Goal: Obtain resource: Download file/media

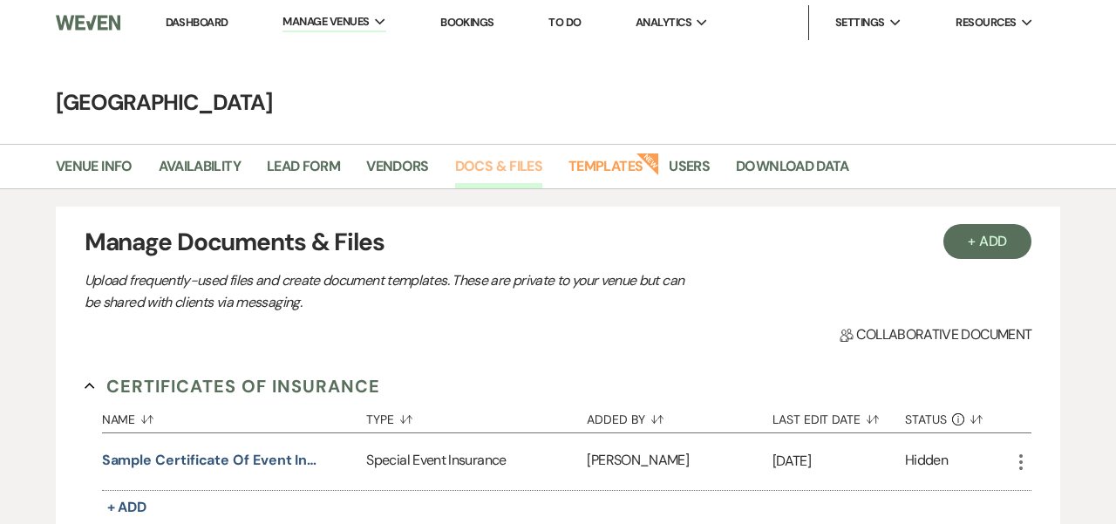
click at [506, 164] on link "Docs & Files" at bounding box center [498, 171] width 87 height 33
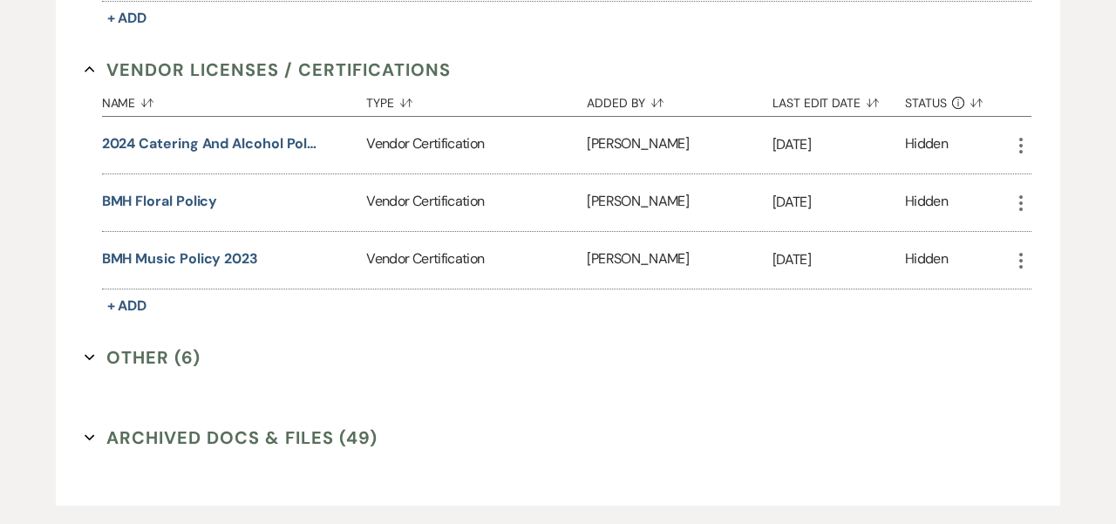
scroll to position [2960, 0]
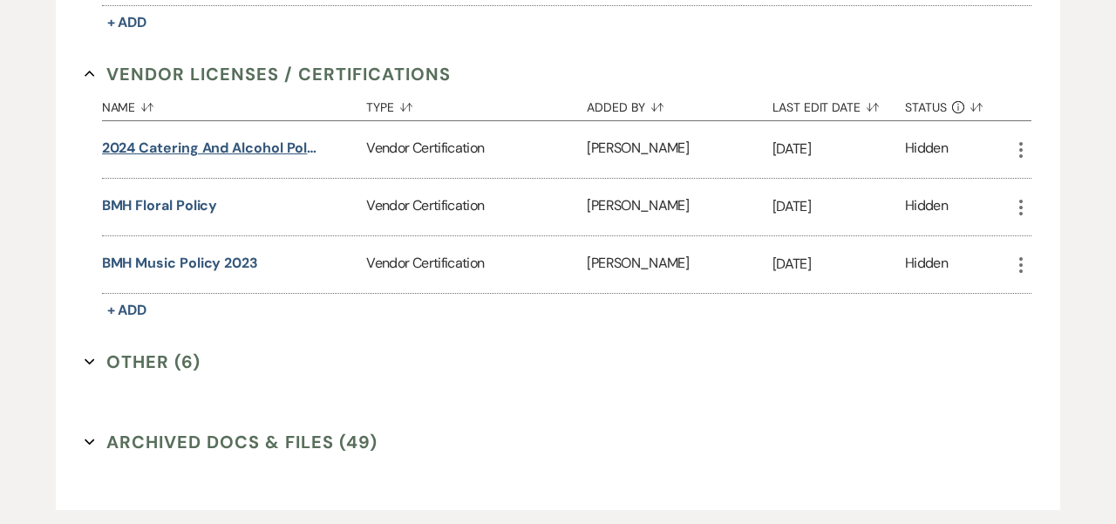
click at [288, 140] on button "2024 Catering and Alcohol Policy" at bounding box center [211, 148] width 218 height 21
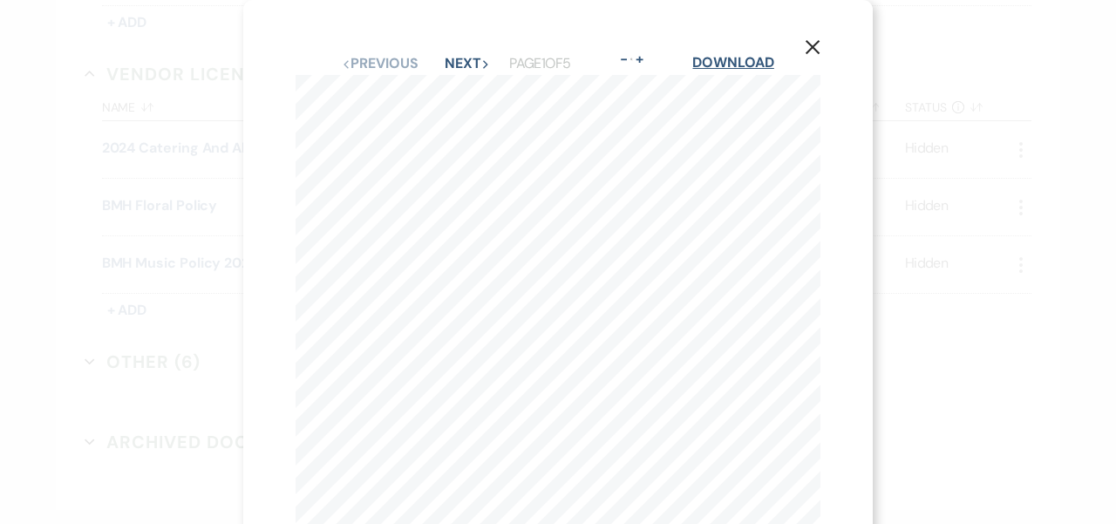
click at [734, 61] on link "Download" at bounding box center [732, 62] width 81 height 18
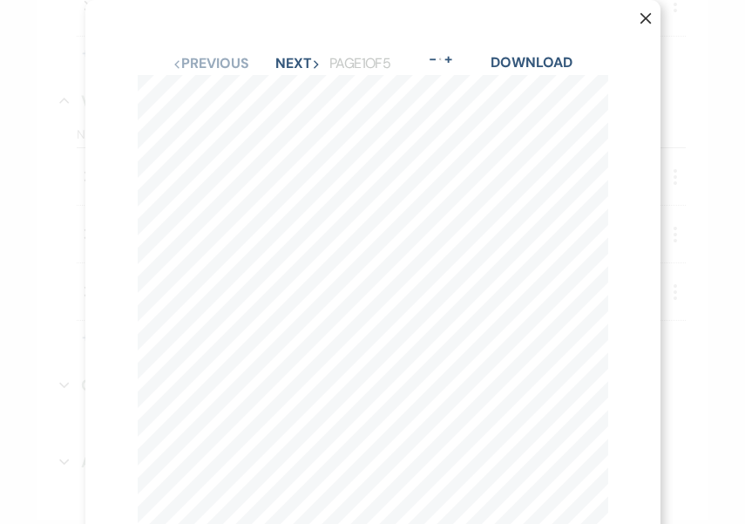
scroll to position [0, 0]
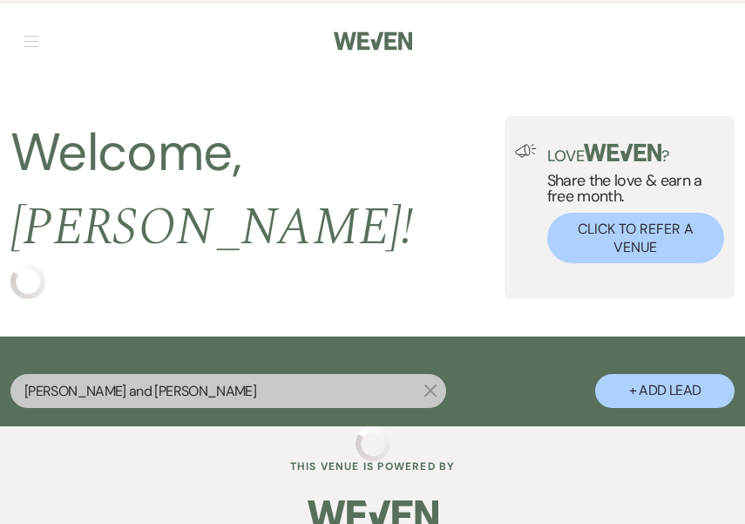
select select "8"
select select "1"
select select "8"
select select "5"
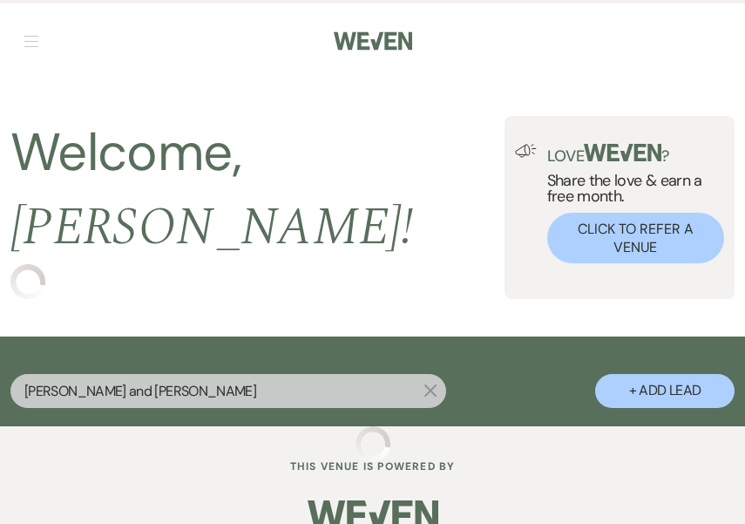
select select "8"
select select "1"
select select "8"
select select "6"
select select "8"
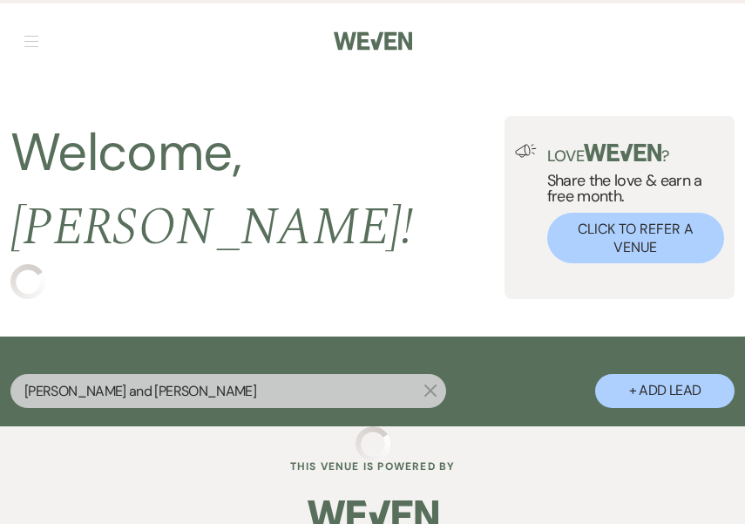
select select "5"
select select "8"
select select "1"
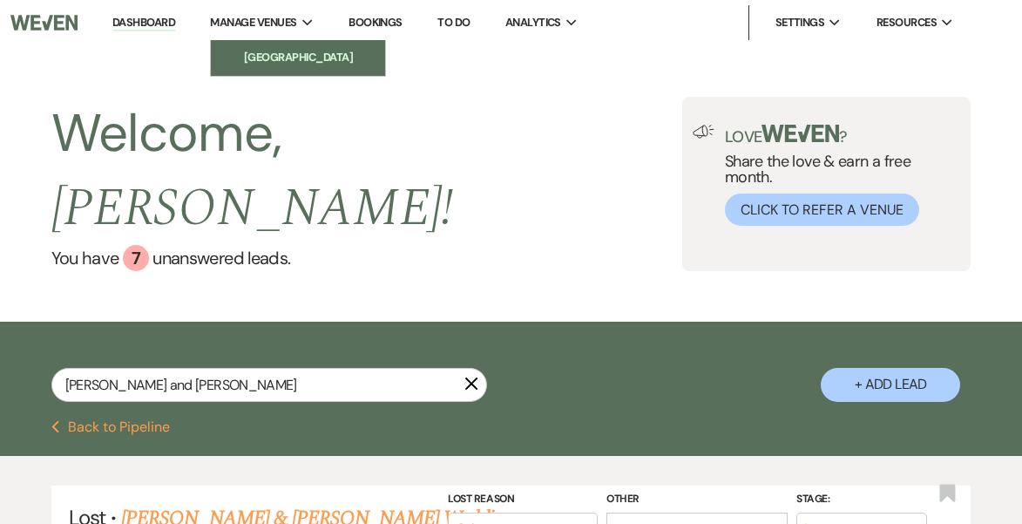
click at [260, 61] on li "[GEOGRAPHIC_DATA]" at bounding box center [298, 57] width 157 height 17
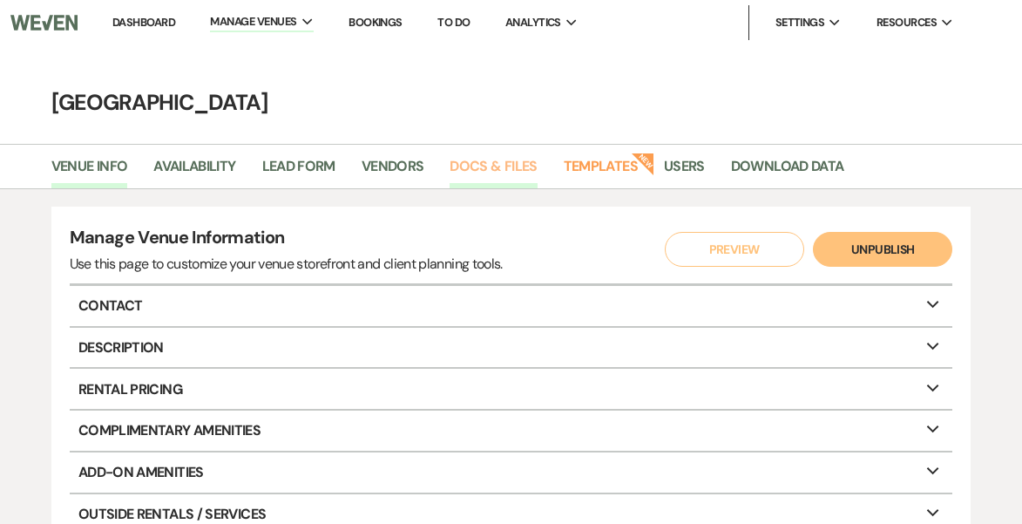
click at [509, 158] on link "Docs & Files" at bounding box center [493, 171] width 87 height 33
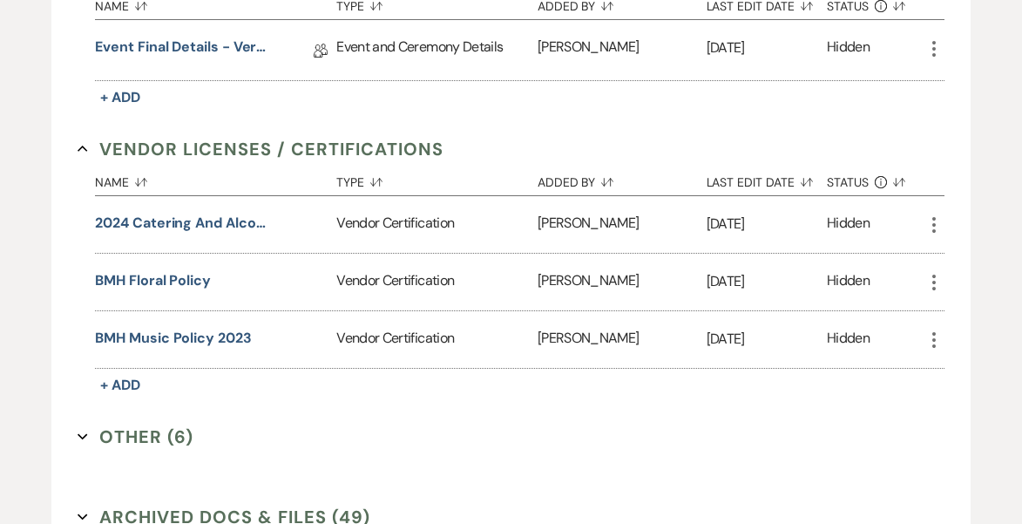
scroll to position [2882, 0]
click at [191, 274] on button "BMH Floral Policy" at bounding box center [153, 281] width 116 height 21
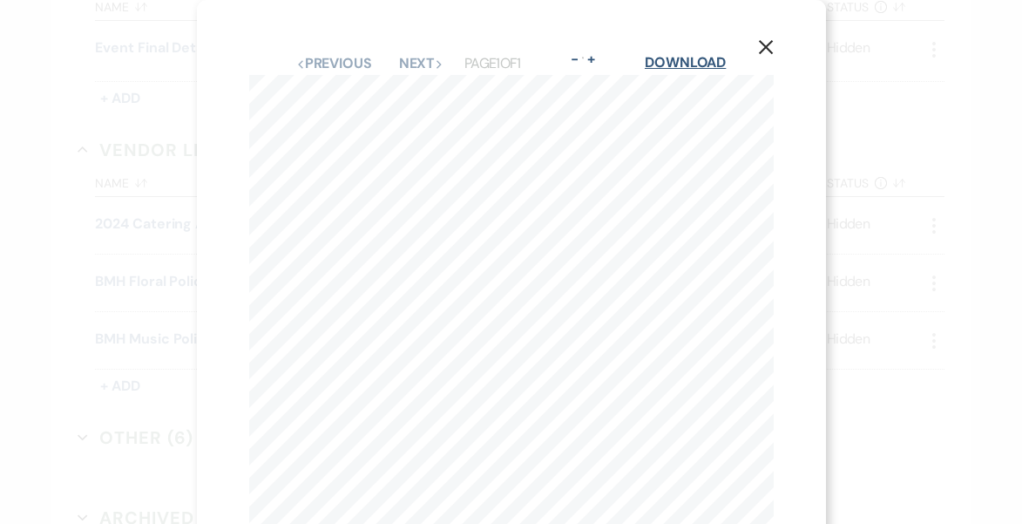
click at [672, 58] on link "Download" at bounding box center [685, 62] width 81 height 18
select select "8"
select select "1"
select select "8"
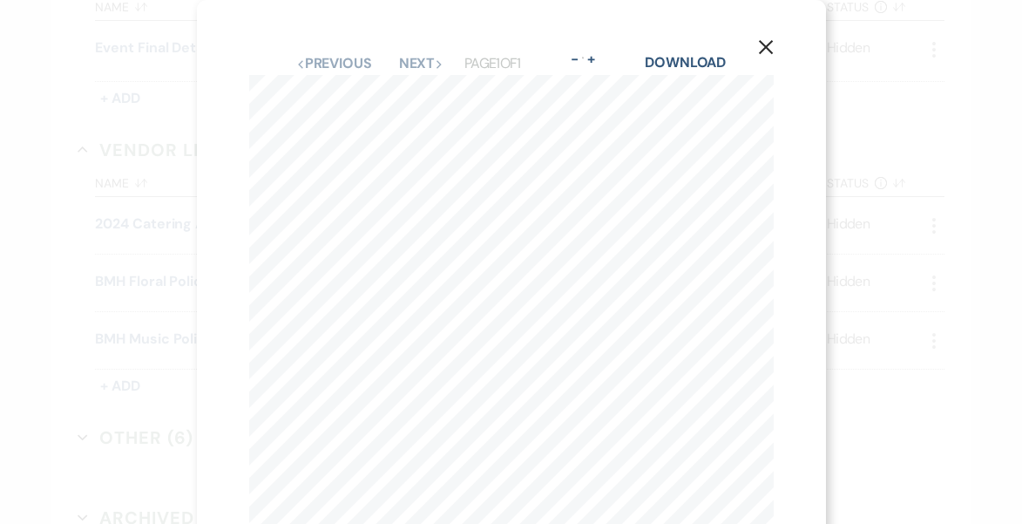
select select "5"
select select "8"
select select "1"
select select "8"
select select "6"
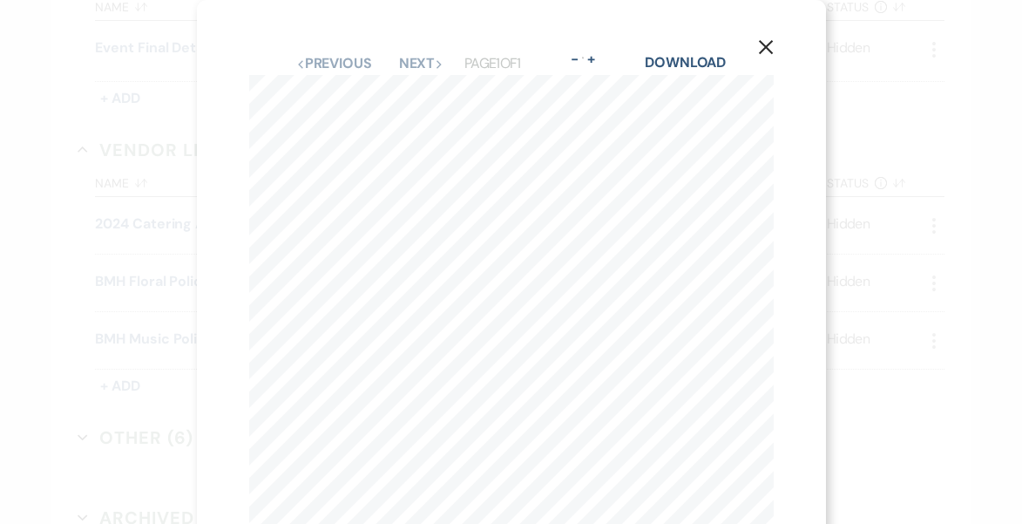
select select "8"
select select "5"
select select "8"
select select "1"
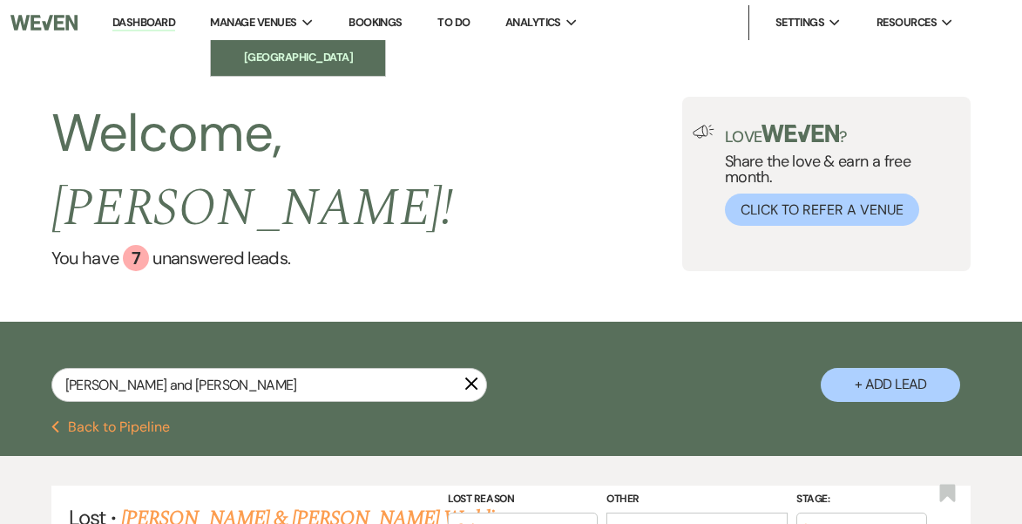
click at [279, 53] on li "[GEOGRAPHIC_DATA]" at bounding box center [298, 57] width 157 height 17
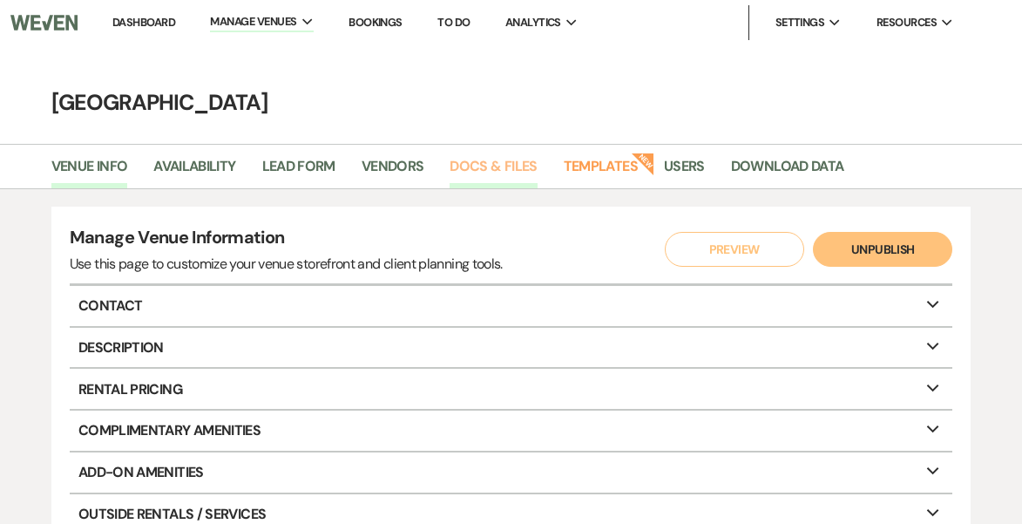
click at [499, 161] on link "Docs & Files" at bounding box center [493, 171] width 87 height 33
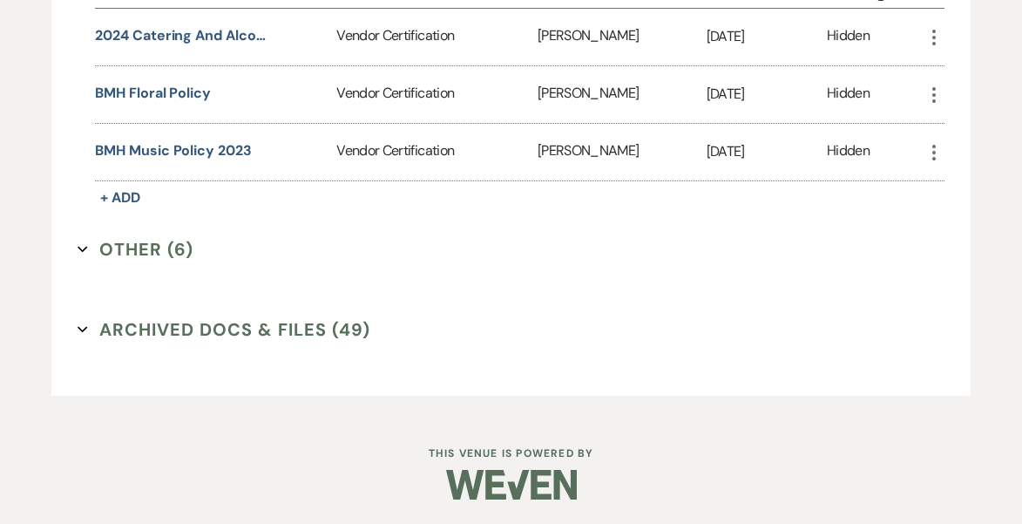
scroll to position [3070, 0]
click at [177, 145] on button "BMH Music Policy 2023" at bounding box center [173, 151] width 156 height 21
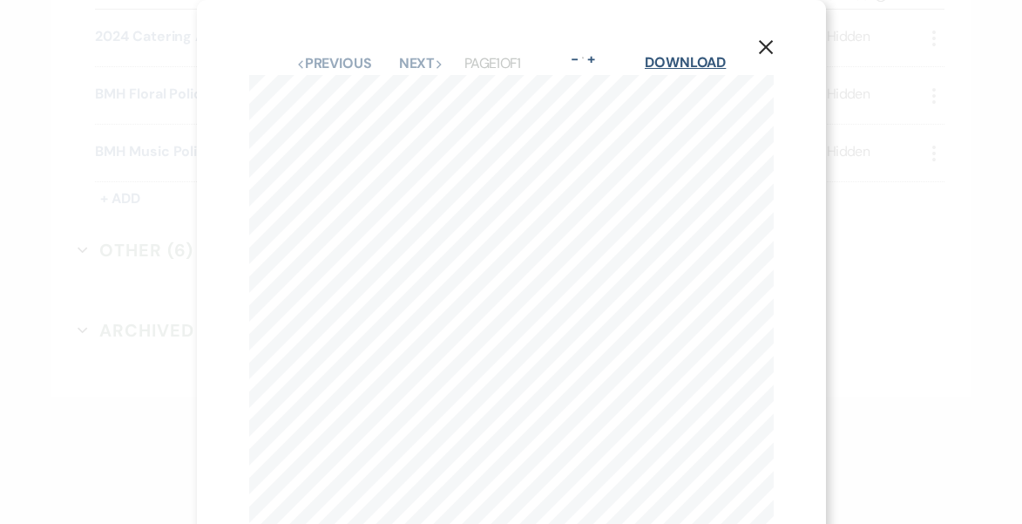
click at [699, 56] on link "Download" at bounding box center [685, 62] width 81 height 18
click at [762, 51] on use "button" at bounding box center [765, 47] width 14 height 14
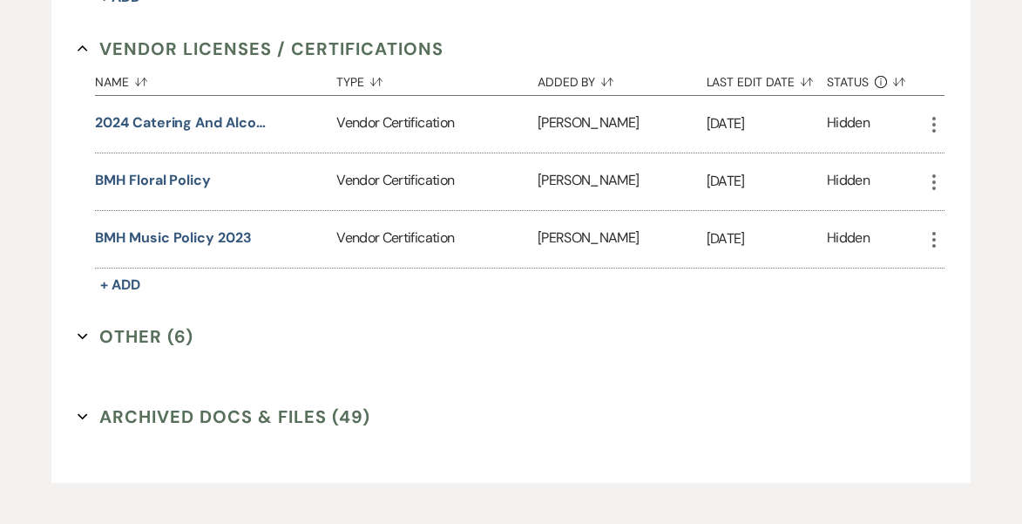
scroll to position [2962, 0]
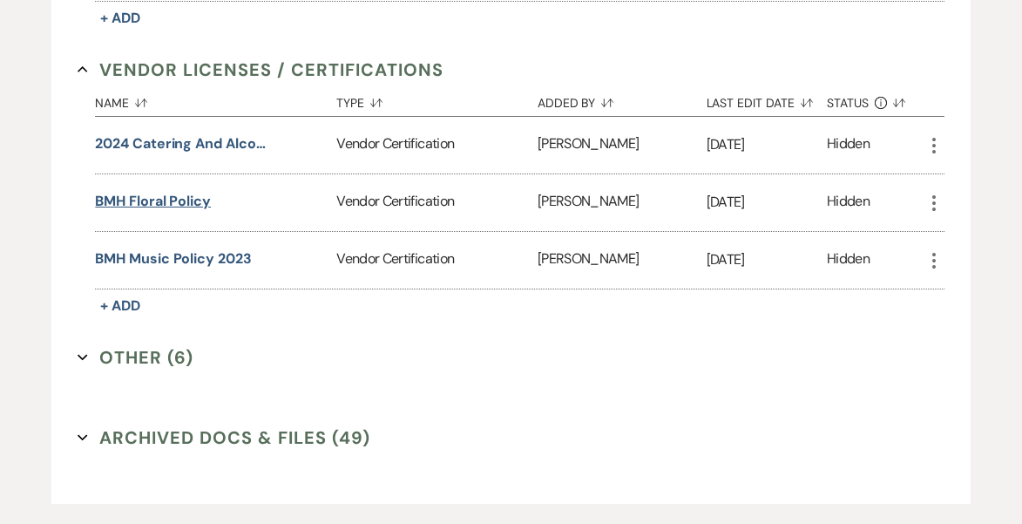
click at [155, 197] on button "BMH Floral Policy" at bounding box center [153, 201] width 116 height 21
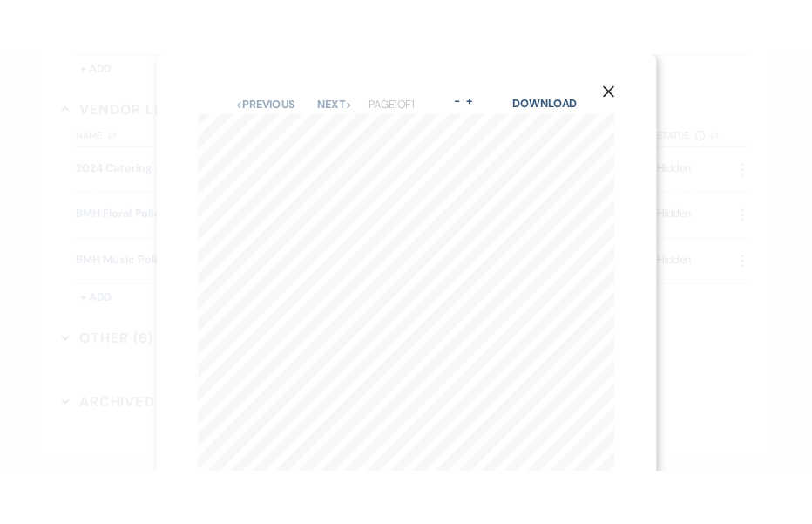
scroll to position [0, 0]
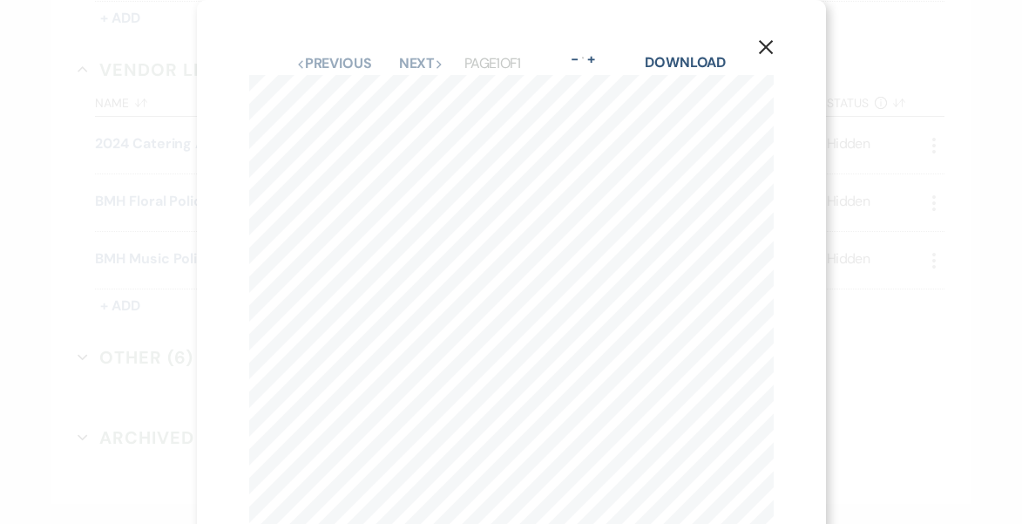
click at [762, 37] on button "X" at bounding box center [766, 46] width 26 height 31
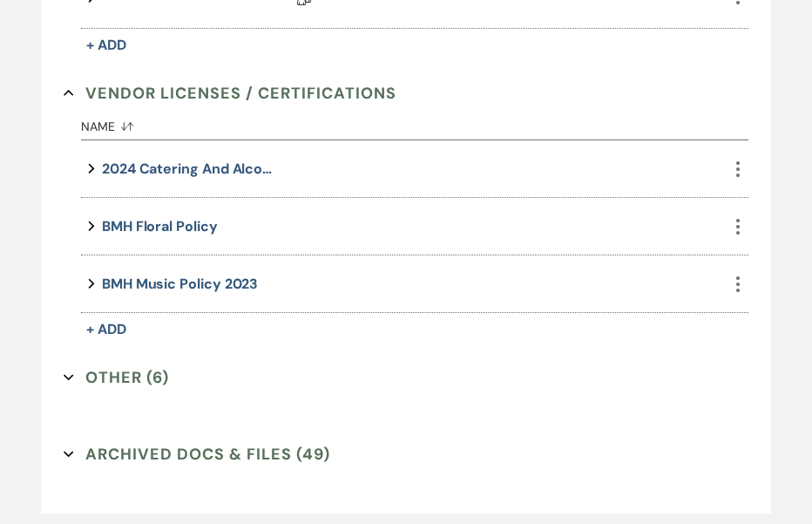
scroll to position [2972, 0]
click at [732, 165] on icon "More" at bounding box center [738, 168] width 21 height 21
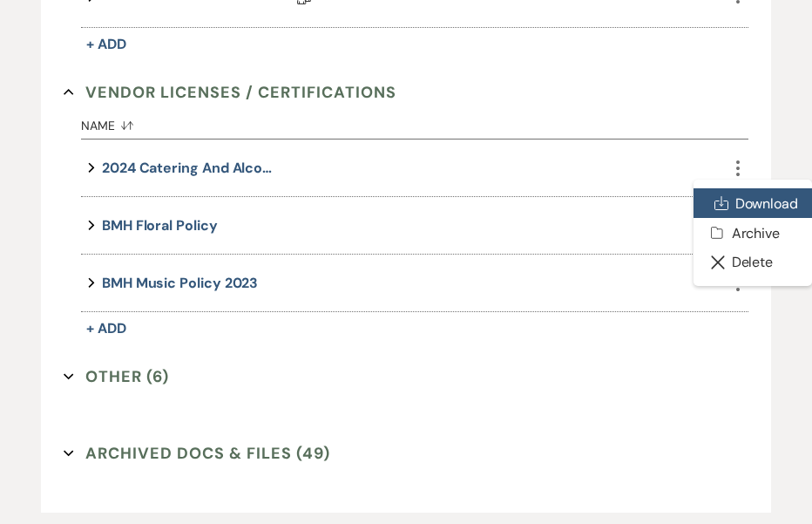
click at [751, 203] on link "Download Download" at bounding box center [753, 203] width 119 height 30
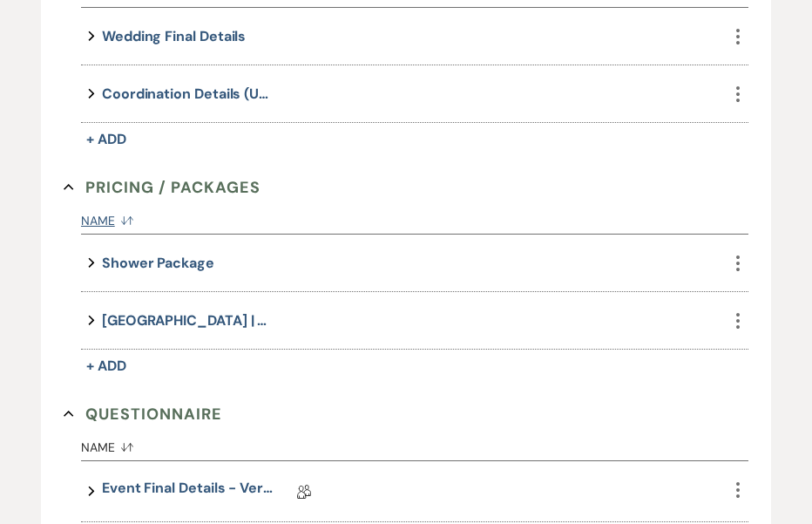
scroll to position [2480, 0]
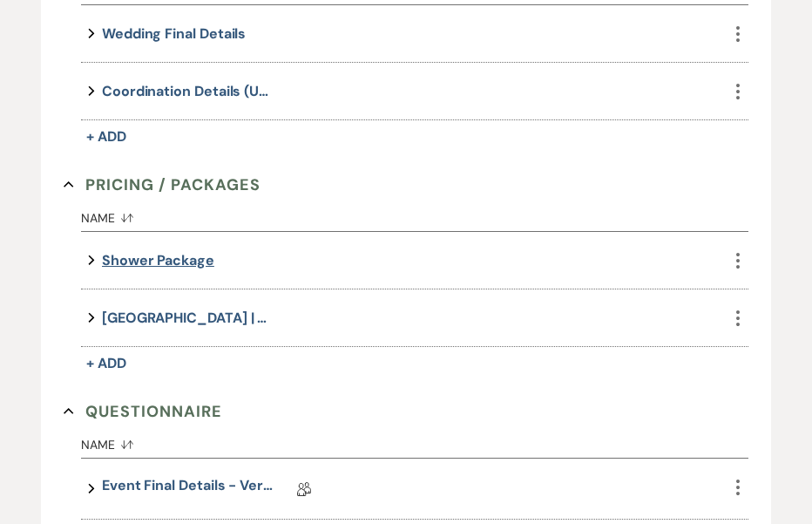
click at [203, 254] on button "Shower Package" at bounding box center [158, 260] width 112 height 24
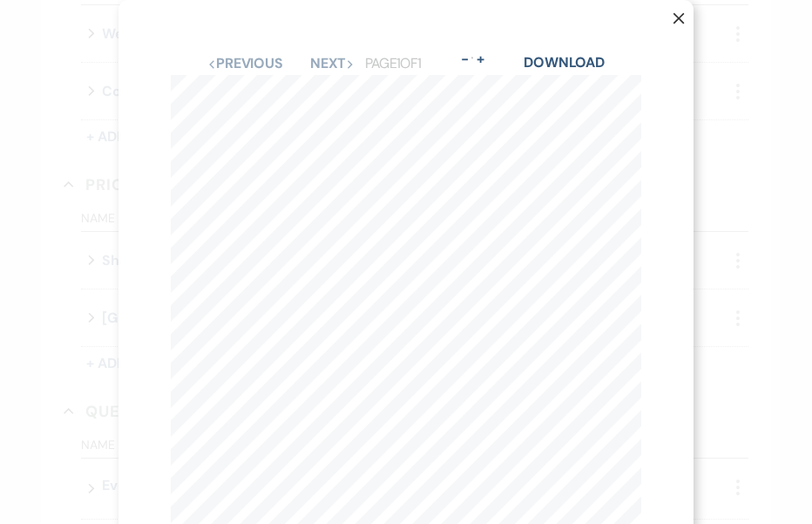
scroll to position [2, 0]
click at [675, 15] on icon "X" at bounding box center [679, 16] width 12 height 12
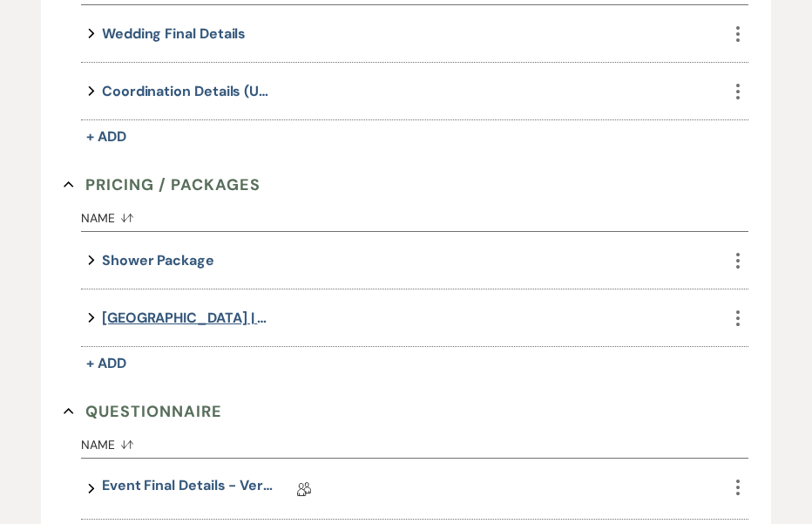
click at [175, 317] on button "[GEOGRAPHIC_DATA] | Wedding Brochure" at bounding box center [189, 318] width 174 height 24
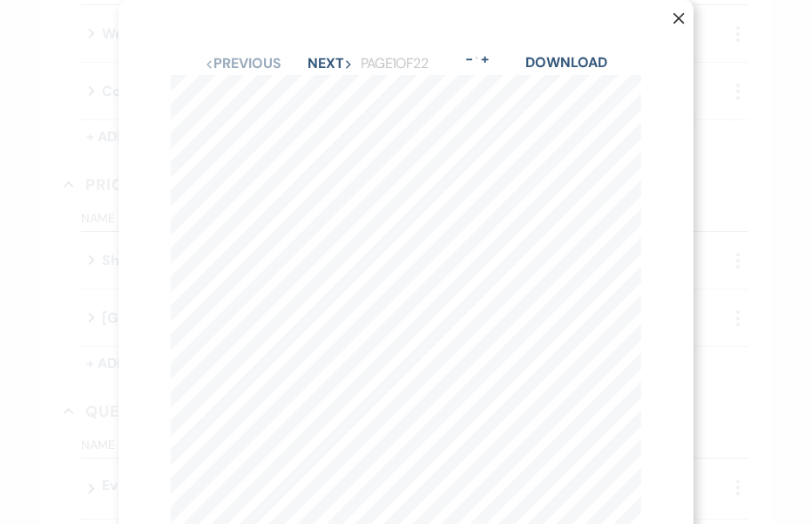
scroll to position [0, 0]
click at [329, 61] on button "Next Next" at bounding box center [330, 64] width 45 height 14
click at [329, 58] on button "Next Next" at bounding box center [329, 64] width 45 height 14
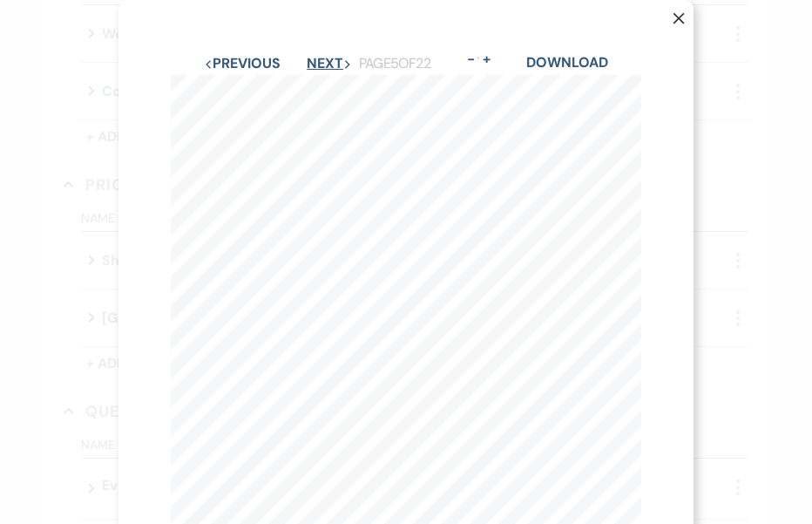
click at [329, 58] on button "Next Next" at bounding box center [329, 64] width 45 height 14
click at [328, 57] on button "Next Next" at bounding box center [329, 64] width 45 height 14
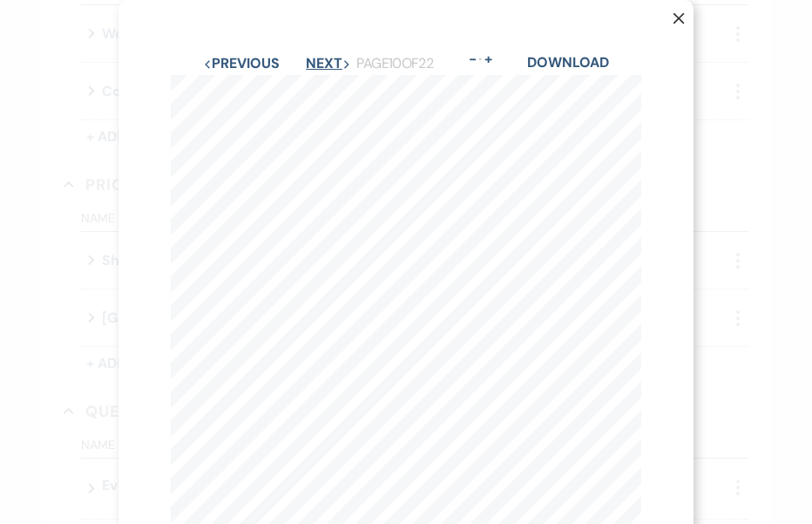
click at [328, 57] on button "Next Next" at bounding box center [328, 64] width 45 height 14
click at [328, 57] on button "Next Next" at bounding box center [329, 64] width 45 height 14
click at [328, 57] on button "Next Next" at bounding box center [328, 64] width 45 height 14
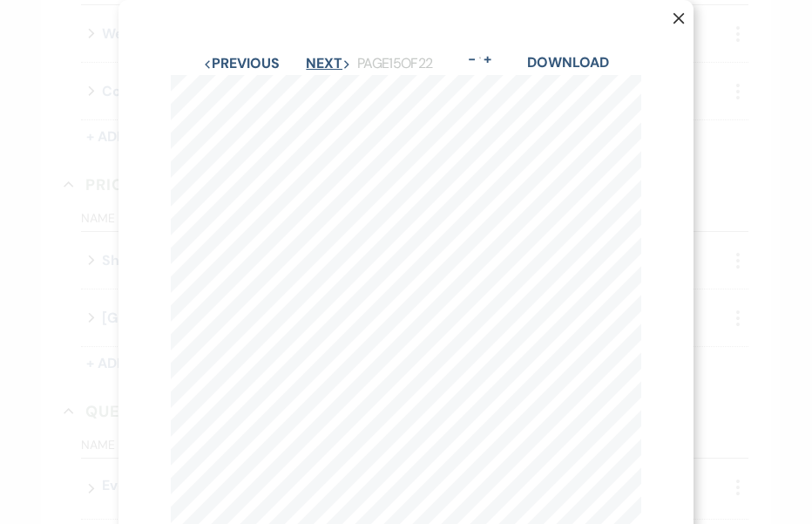
click at [328, 57] on button "Next Next" at bounding box center [328, 64] width 45 height 14
click at [328, 57] on button "Next Next" at bounding box center [329, 64] width 45 height 14
click at [675, 17] on icon "X" at bounding box center [679, 18] width 12 height 12
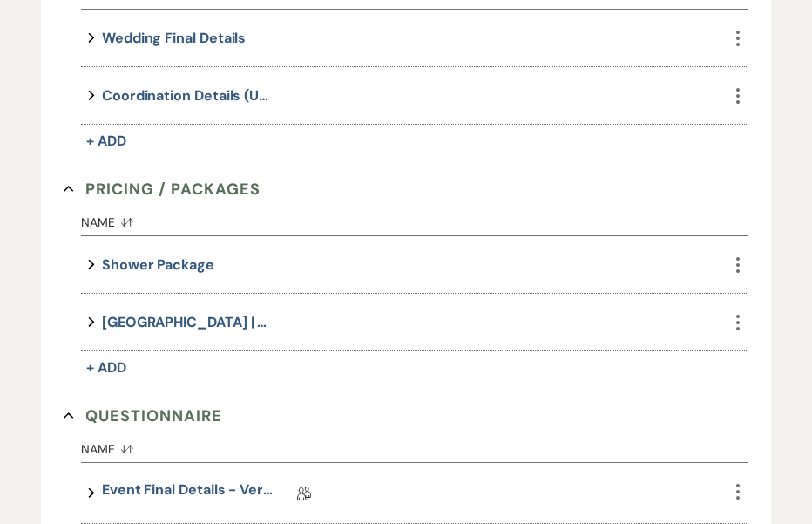
scroll to position [2476, 0]
click at [261, 316] on button "[GEOGRAPHIC_DATA] | Wedding Brochure" at bounding box center [189, 322] width 174 height 24
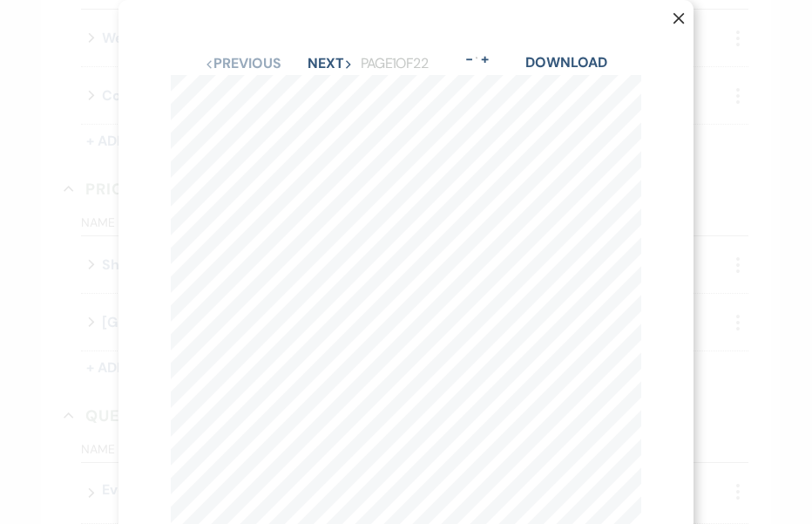
scroll to position [0, 0]
click at [676, 17] on icon "X" at bounding box center [679, 18] width 12 height 12
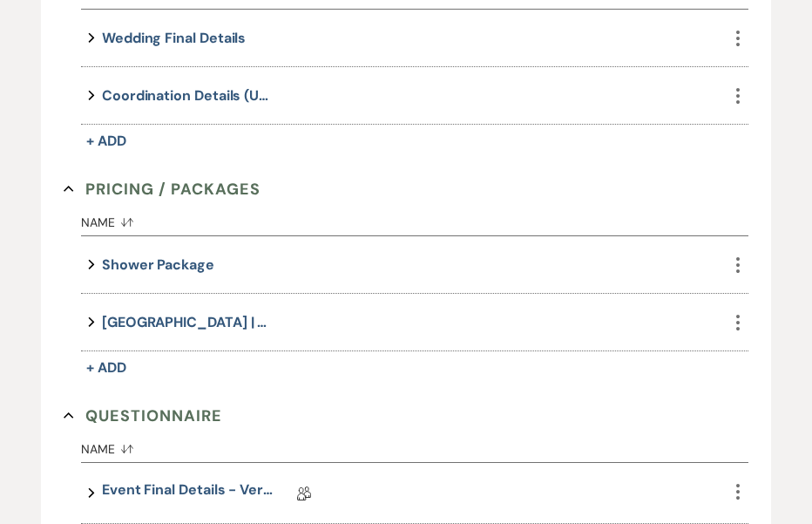
click at [735, 265] on icon "More" at bounding box center [738, 264] width 21 height 21
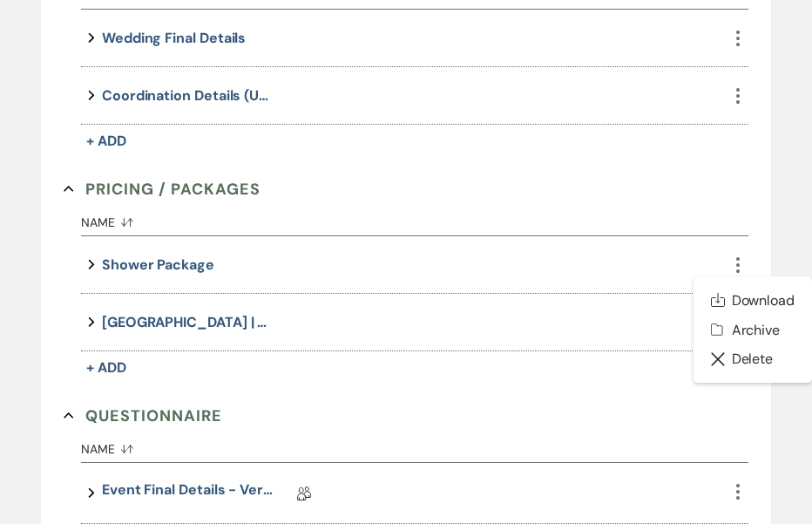
click at [555, 254] on div "Expand Shower Package" at bounding box center [404, 264] width 647 height 57
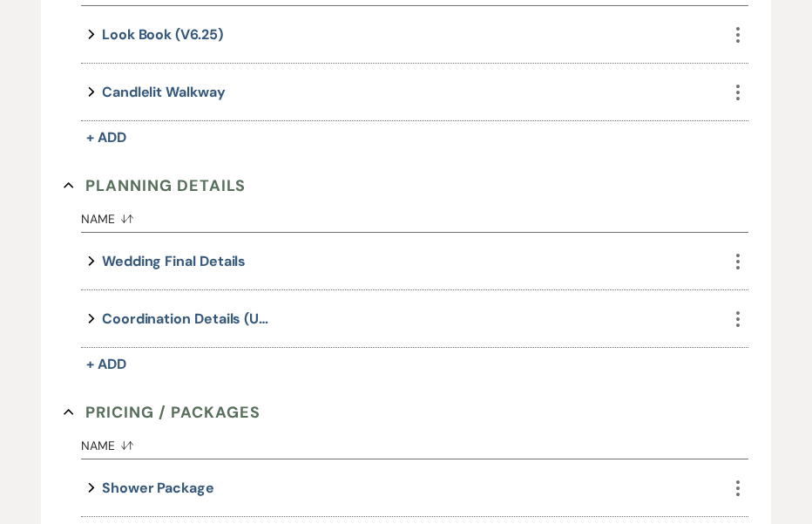
scroll to position [2255, 0]
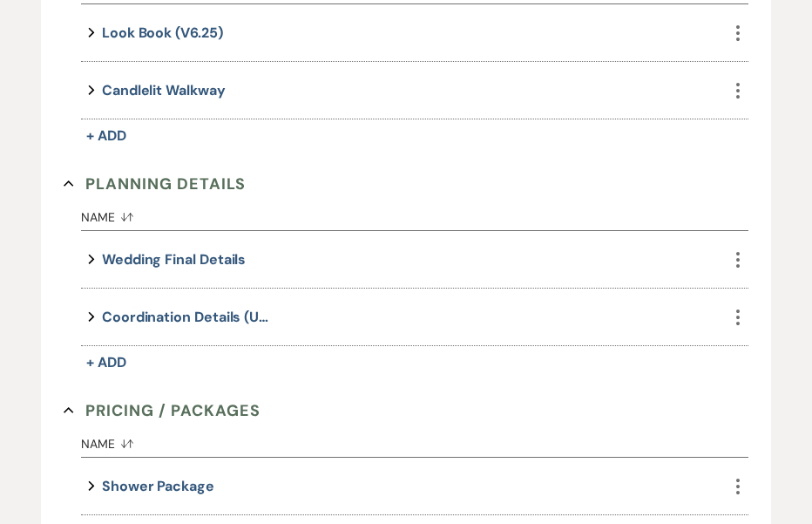
click at [536, 258] on div "Expand Wedding Final Details" at bounding box center [404, 259] width 647 height 57
click at [740, 254] on icon "More" at bounding box center [738, 259] width 21 height 21
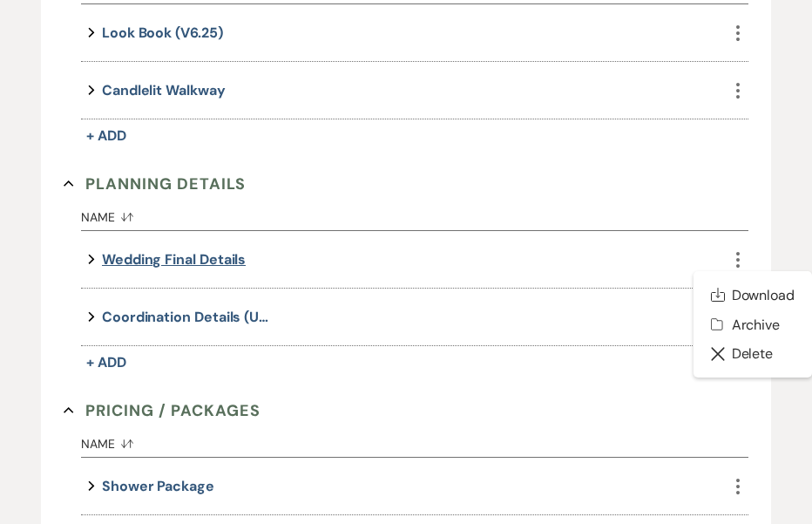
click at [183, 249] on button "Wedding Final Details" at bounding box center [174, 260] width 144 height 24
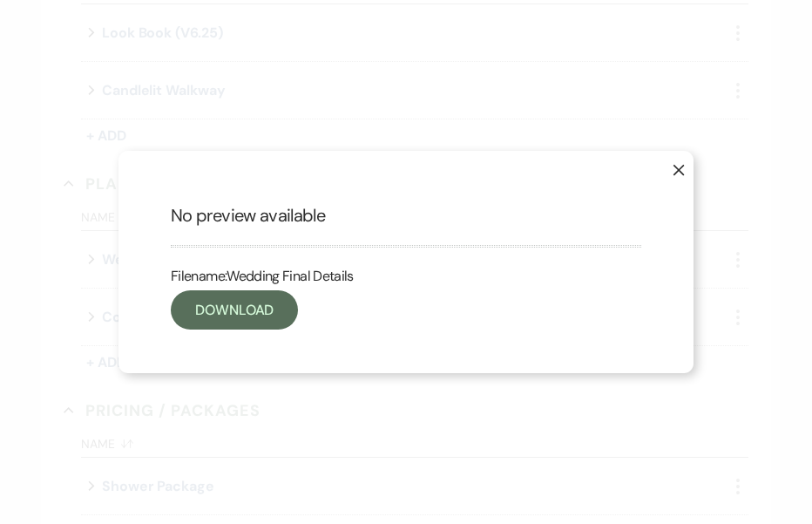
click at [673, 168] on icon "X" at bounding box center [679, 170] width 12 height 12
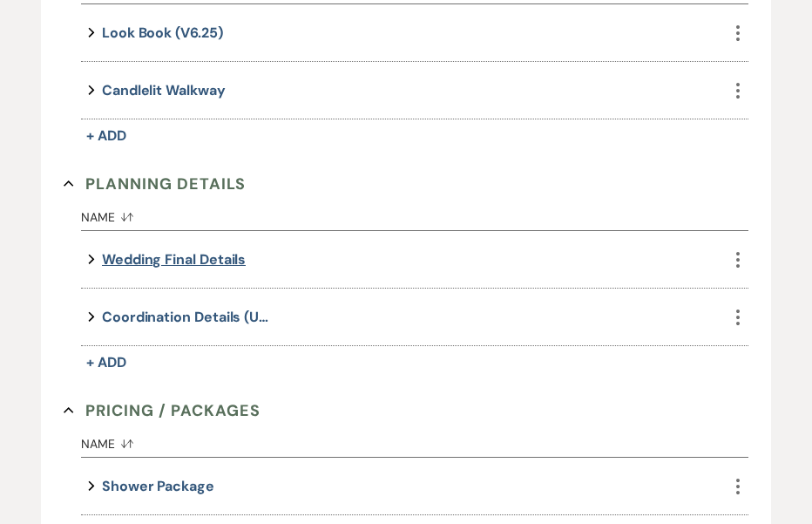
click at [191, 251] on button "Wedding Final Details" at bounding box center [174, 260] width 144 height 24
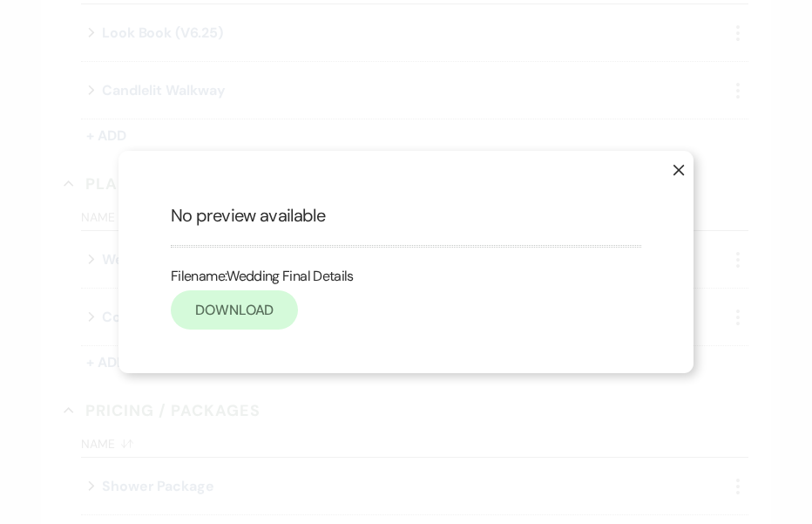
click at [237, 305] on link "Download" at bounding box center [234, 309] width 127 height 39
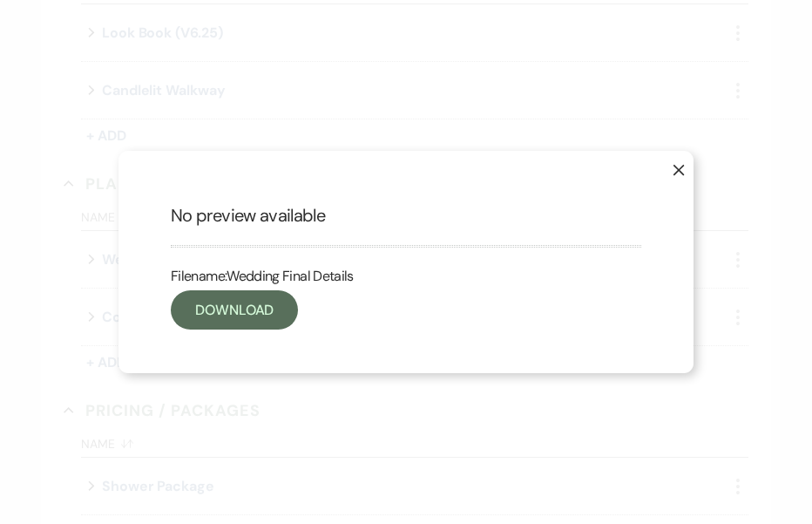
click at [675, 166] on use "button" at bounding box center [679, 169] width 11 height 11
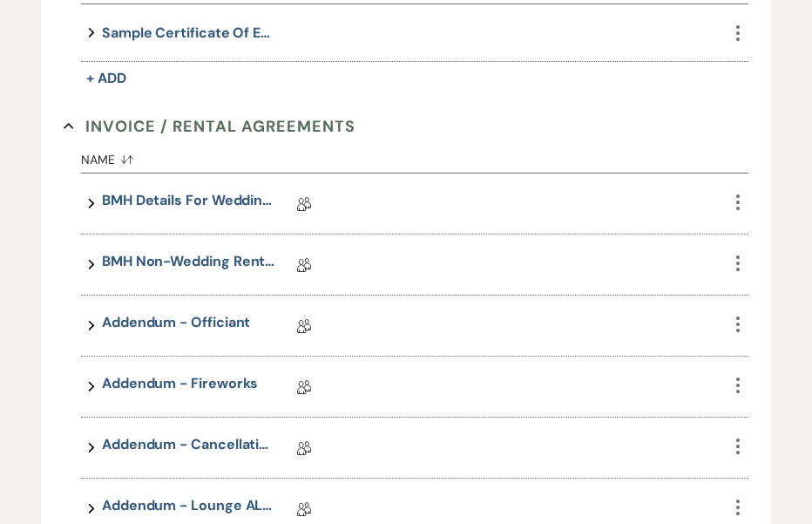
scroll to position [485, 0]
click at [192, 259] on link "BMH Non-Wedding Rental Agreement" at bounding box center [189, 263] width 174 height 27
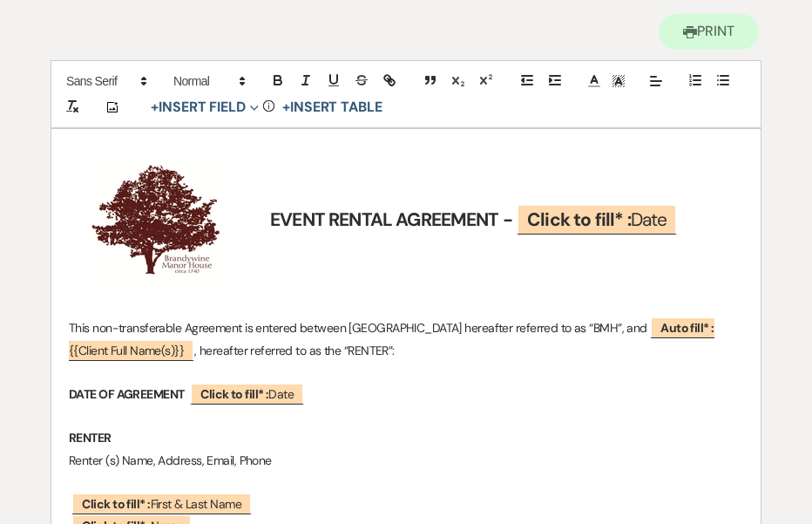
scroll to position [208, 0]
drag, startPoint x: 109, startPoint y: 154, endPoint x: 301, endPoint y: 257, distance: 217.6
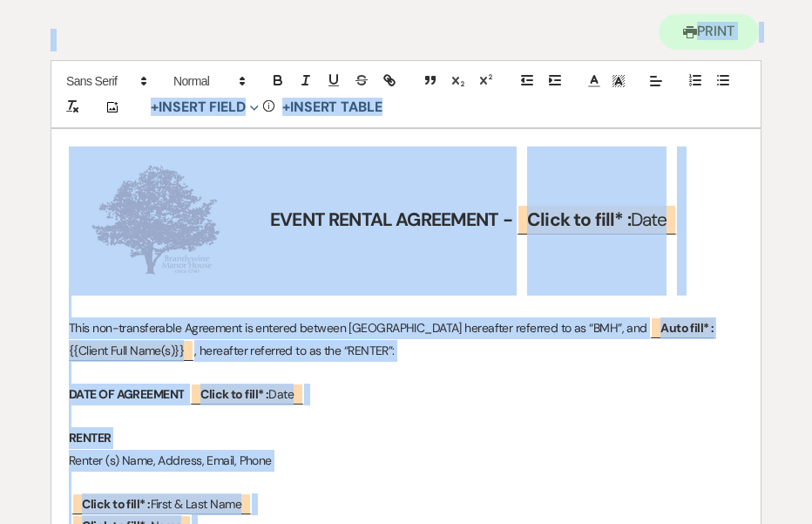
click at [397, 428] on p "RENTER" at bounding box center [406, 438] width 675 height 22
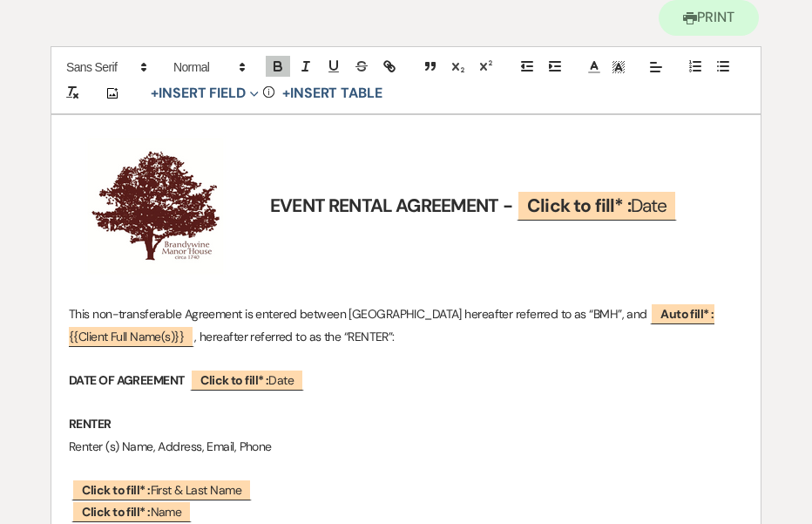
scroll to position [223, 0]
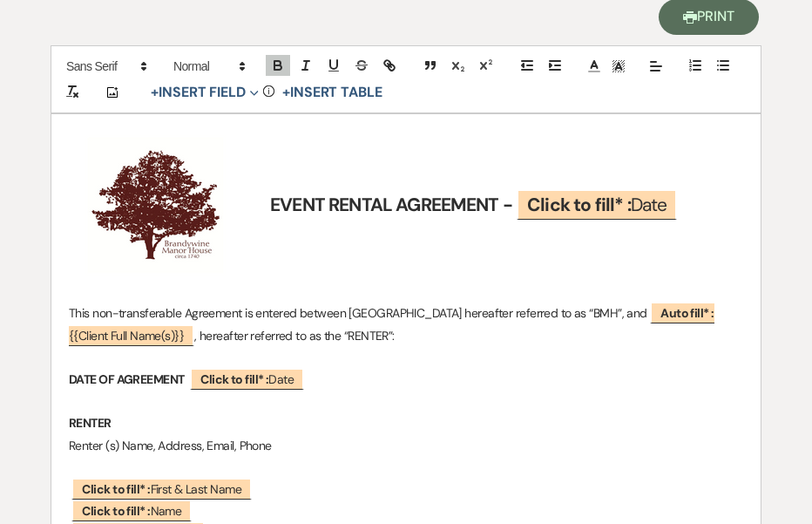
click at [705, 19] on button "Printer Print" at bounding box center [709, 17] width 100 height 36
click at [703, 17] on button "Printer Print" at bounding box center [709, 17] width 100 height 36
drag, startPoint x: 491, startPoint y: 158, endPoint x: 678, endPoint y: 66, distance: 208.5
click at [491, 158] on h2 "﻿ ﻿ EVENT RENTAL AGREEMENT - ﻿ Click to fill* : Date ﻿" at bounding box center [406, 206] width 675 height 149
click at [716, 19] on button "Printer Print" at bounding box center [709, 17] width 100 height 36
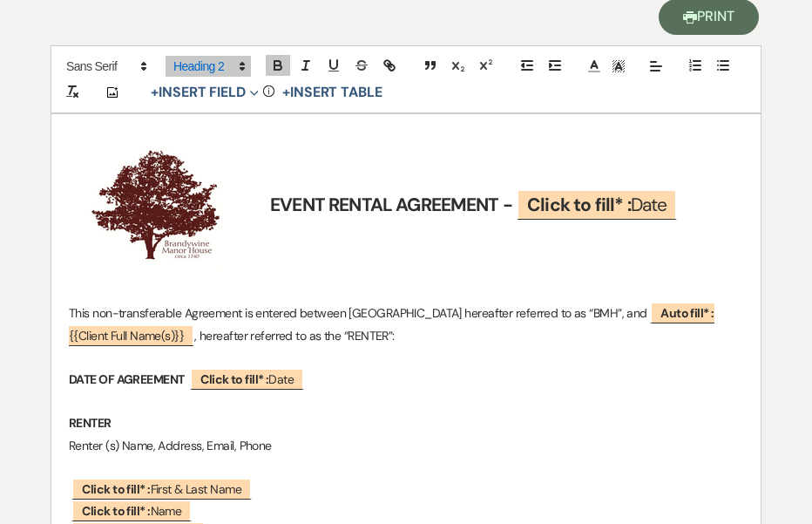
click at [709, 14] on button "Printer Print" at bounding box center [709, 17] width 100 height 36
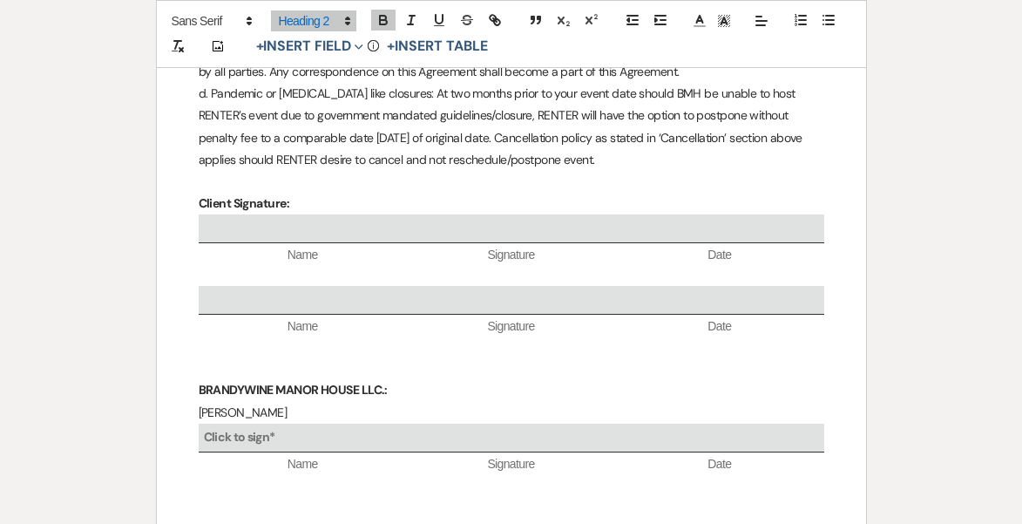
scroll to position [7393, 0]
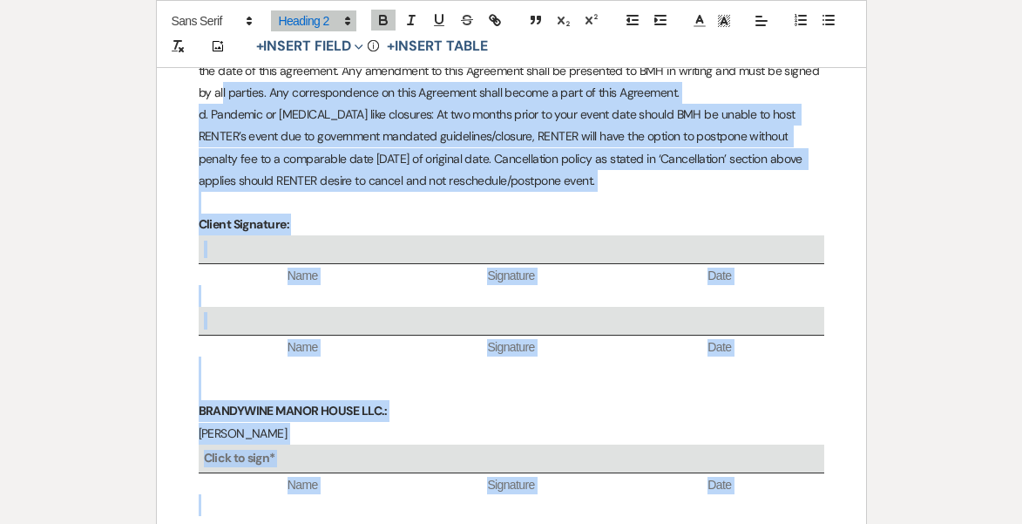
drag, startPoint x: 827, startPoint y: 342, endPoint x: 215, endPoint y: -14, distance: 707.7
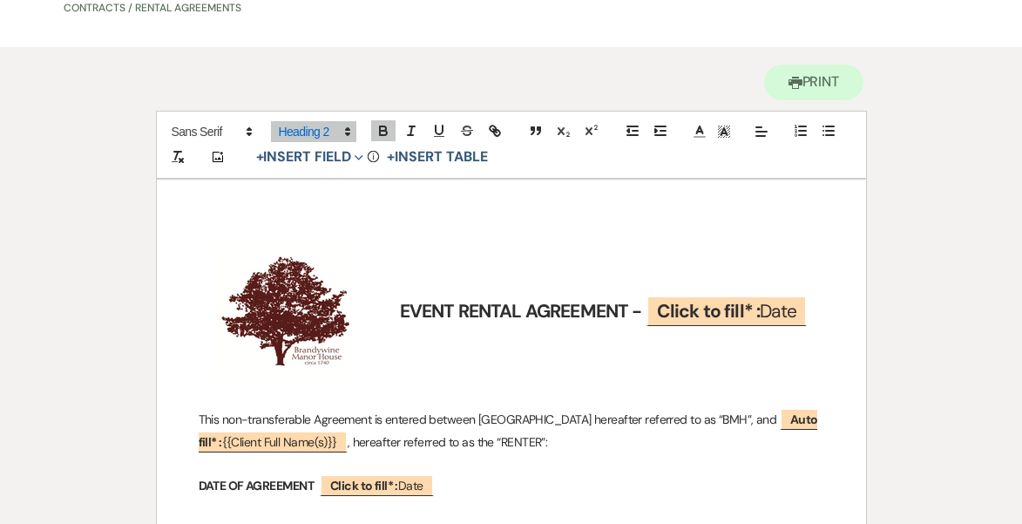
scroll to position [156, 0]
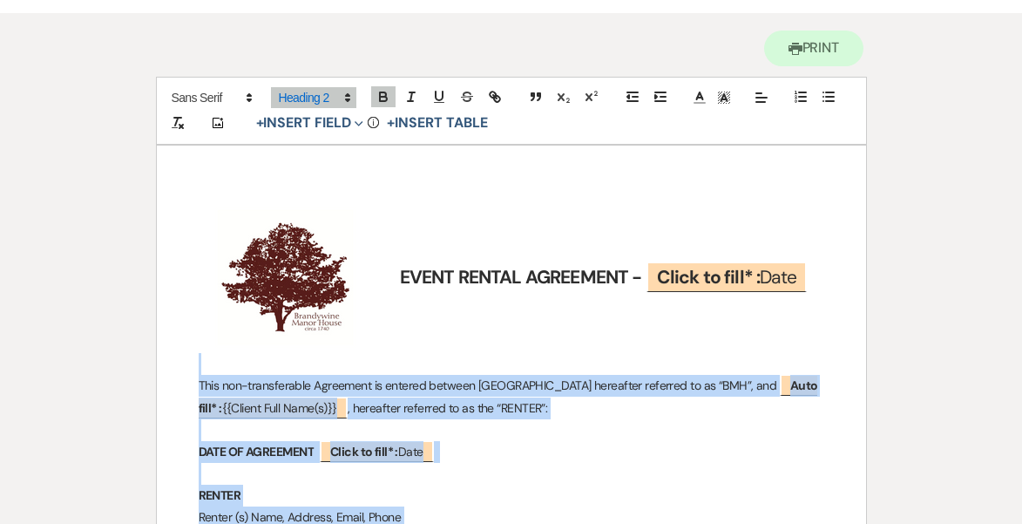
copy div "Lore ips-dolorsitamet Consectet ad elitsed doeiusm Temporinci Utlab Etdol magna…"
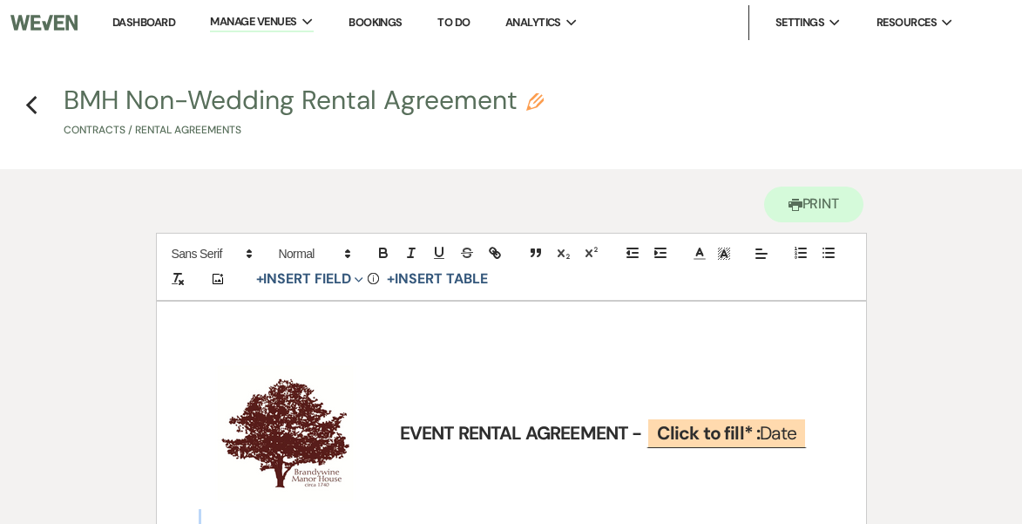
scroll to position [0, 0]
click at [30, 100] on icon "Previous" at bounding box center [31, 105] width 13 height 21
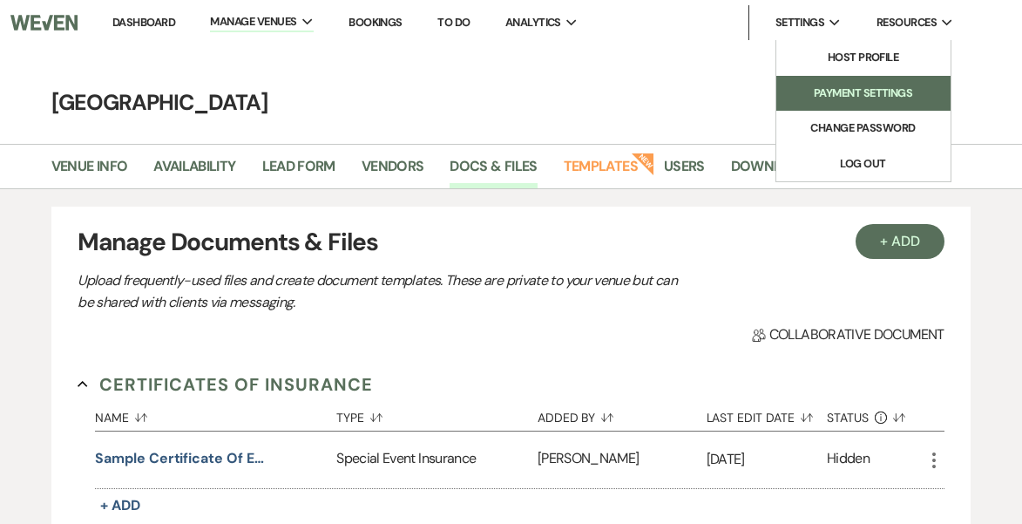
click at [824, 90] on li "Payment Settings" at bounding box center [863, 93] width 157 height 17
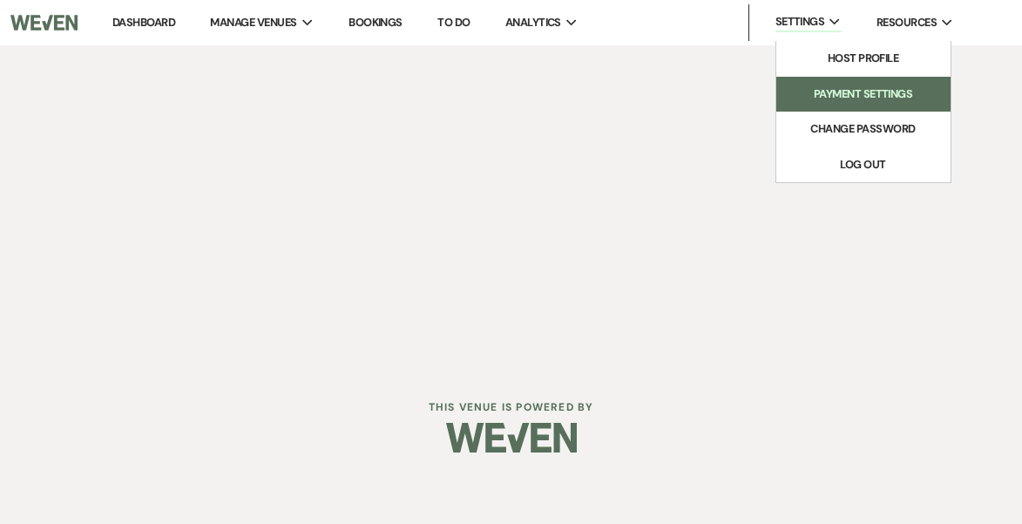
select select "744"
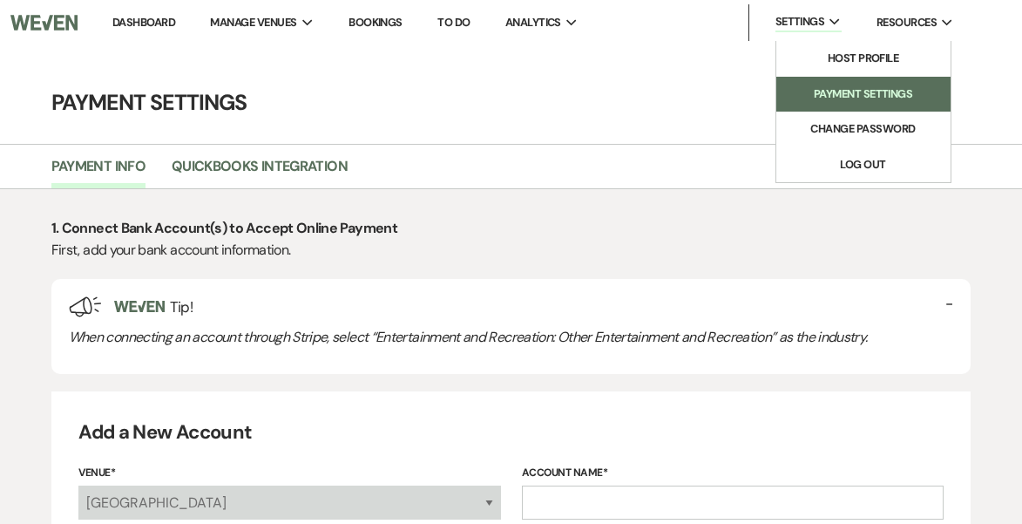
select select "false"
